Goal: Find specific page/section: Find specific page/section

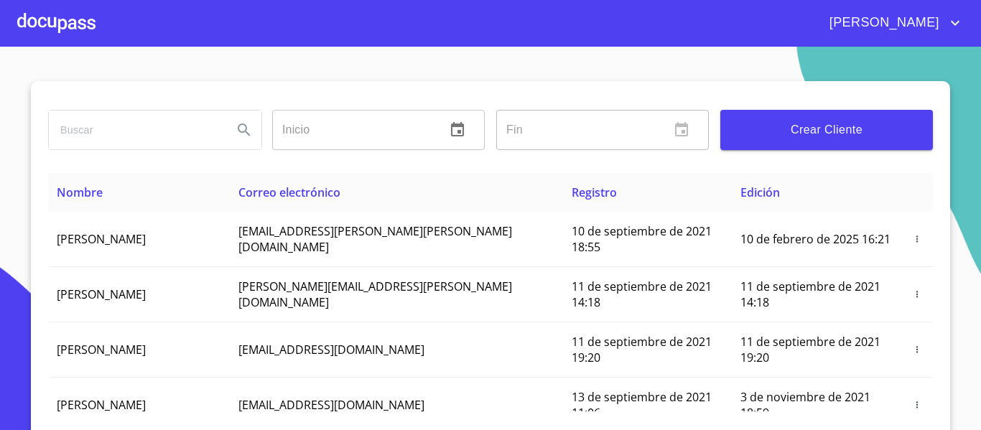
click at [75, 24] on div at bounding box center [56, 23] width 78 height 46
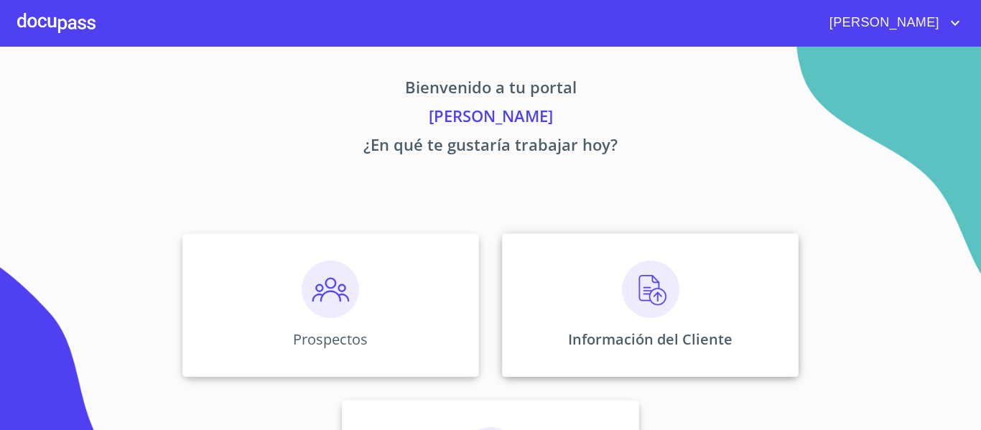
click at [566, 301] on div "Información del Cliente" at bounding box center [650, 305] width 296 height 144
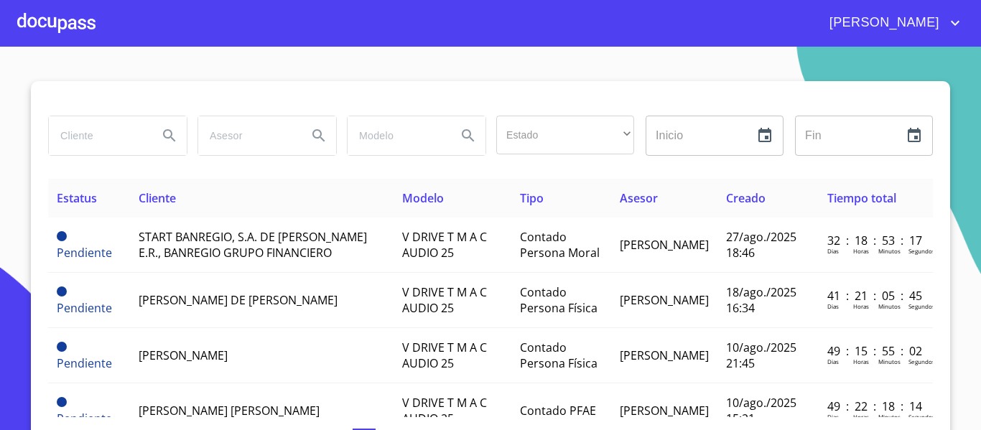
click at [93, 143] on input "search" at bounding box center [98, 135] width 98 height 39
type input "frunatural"
click at [161, 136] on icon "Search" at bounding box center [169, 135] width 17 height 17
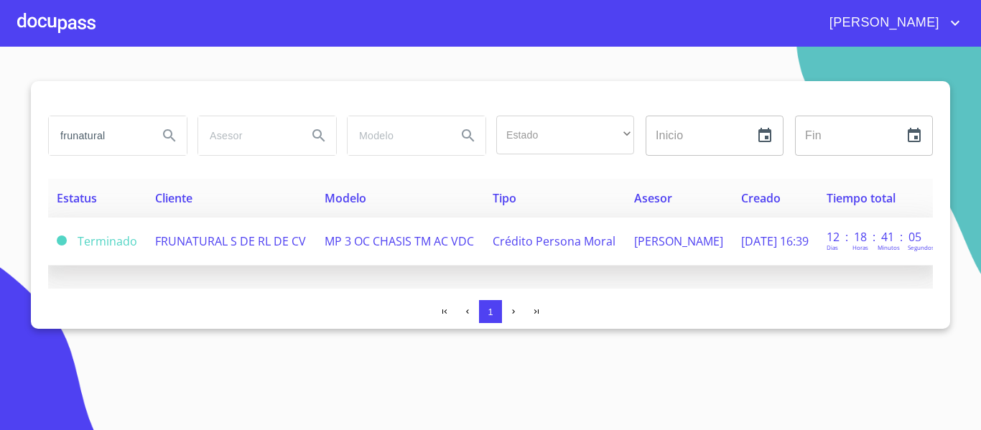
click at [342, 242] on span "MP 3 OC CHASIS TM AC VDC" at bounding box center [398, 241] width 149 height 16
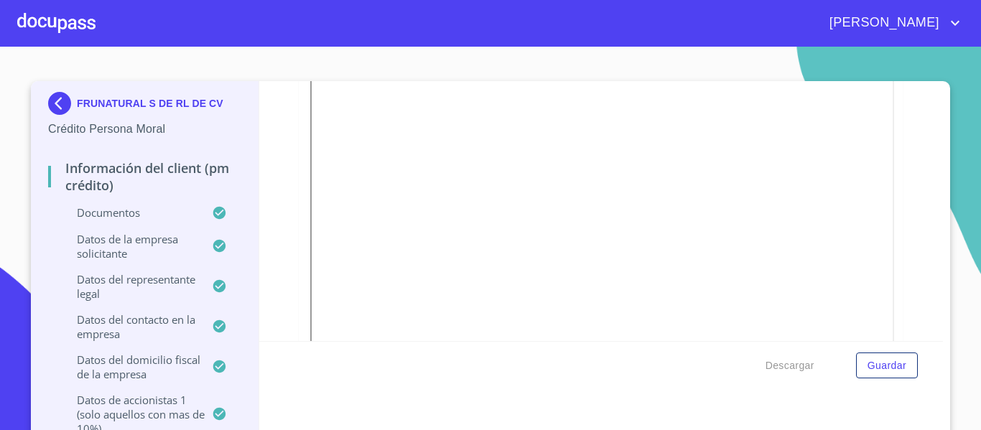
scroll to position [373, 0]
